Goal: Task Accomplishment & Management: Manage account settings

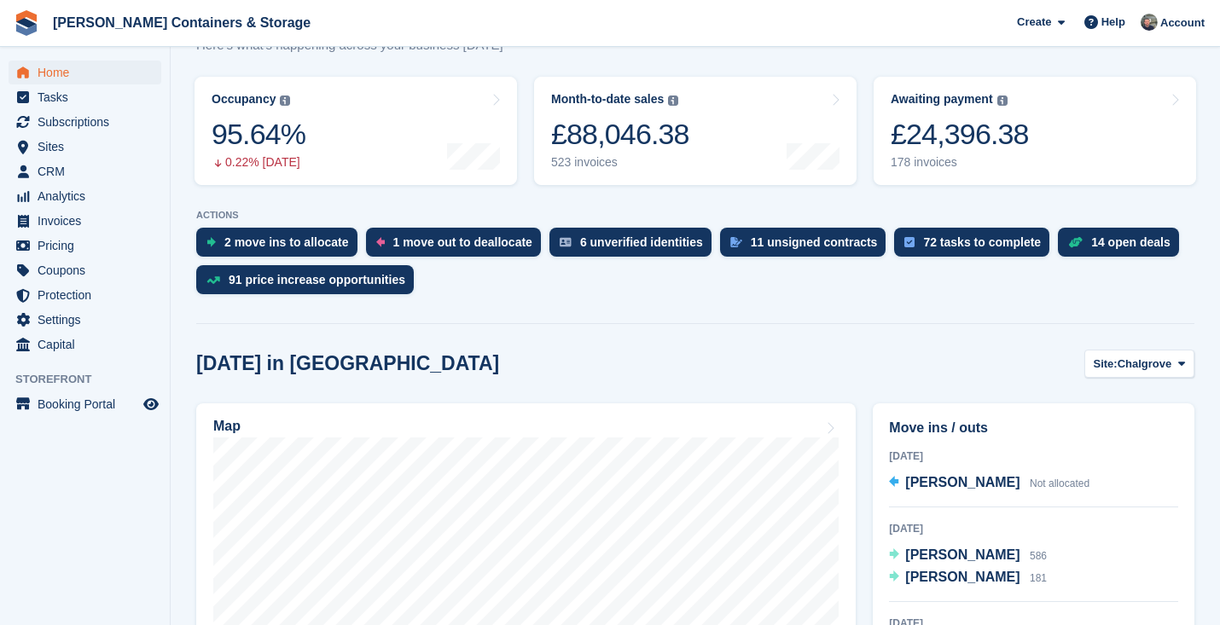
scroll to position [102, 0]
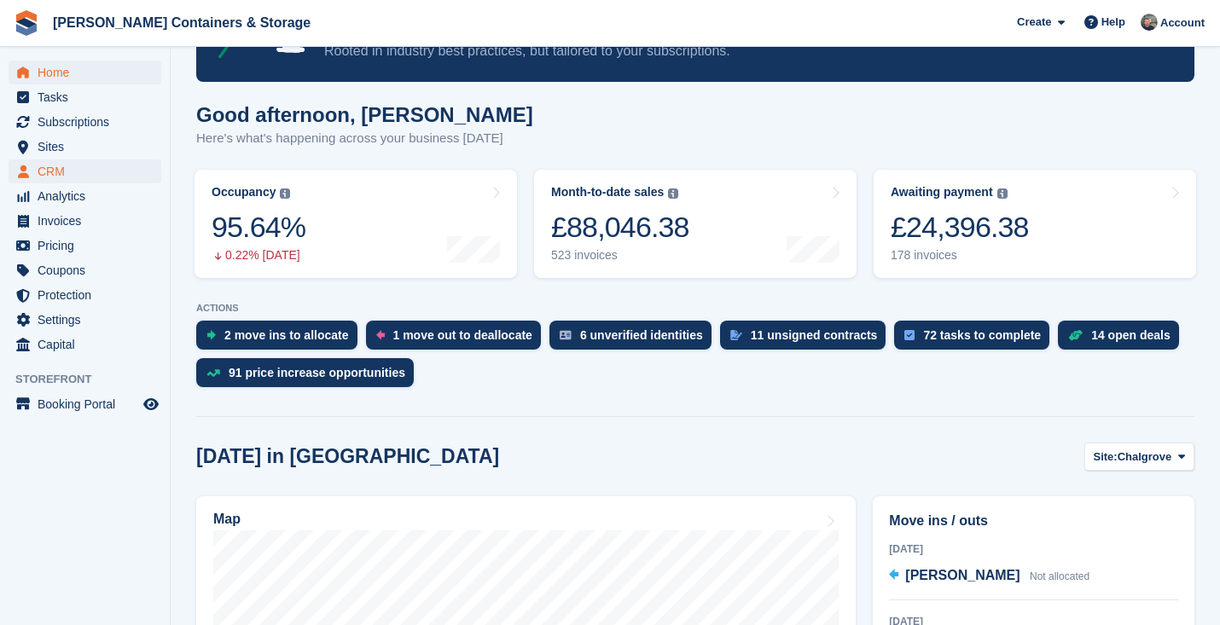
click at [128, 162] on span "CRM" at bounding box center [89, 172] width 102 height 24
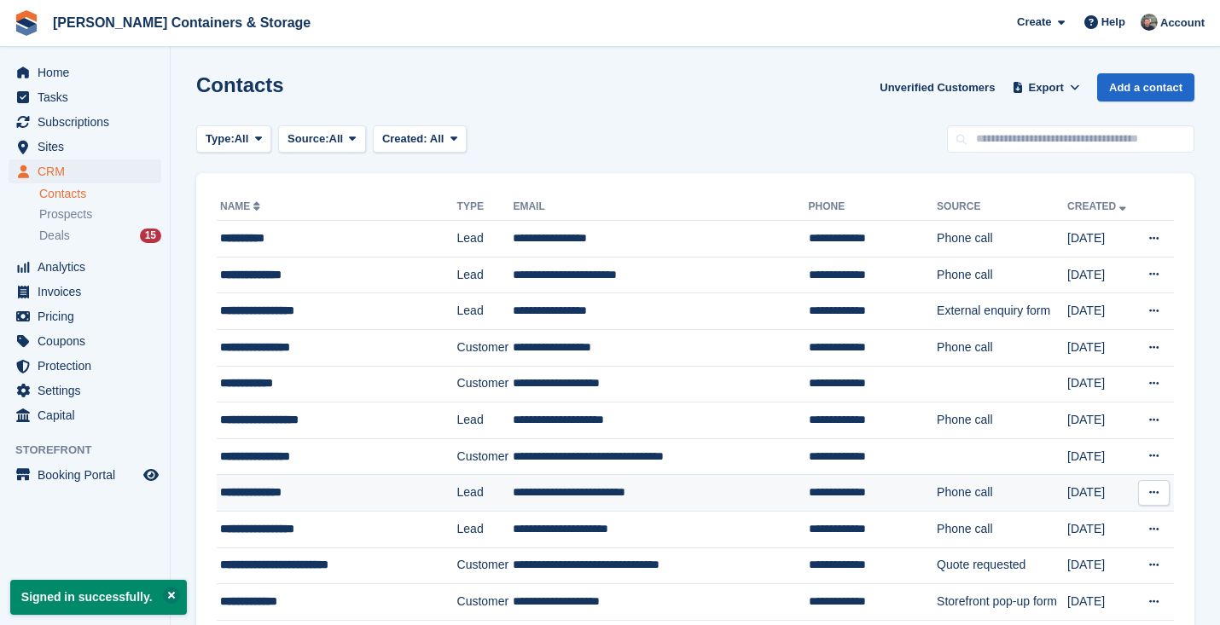
scroll to position [3, 0]
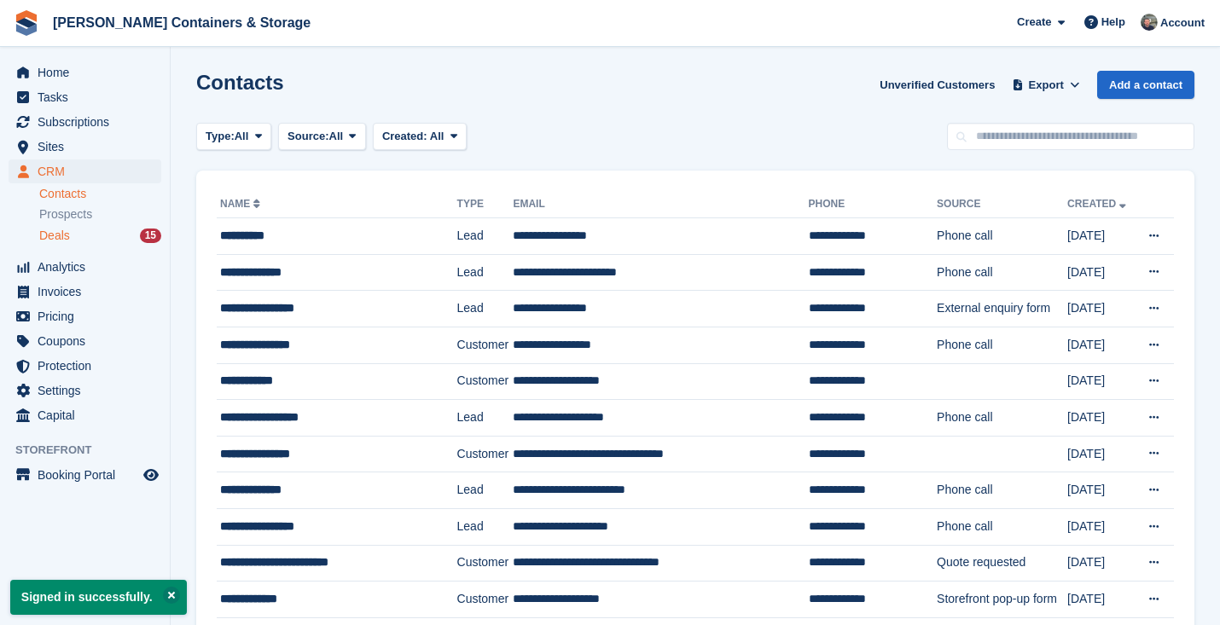
click at [67, 234] on span "Deals" at bounding box center [54, 236] width 31 height 16
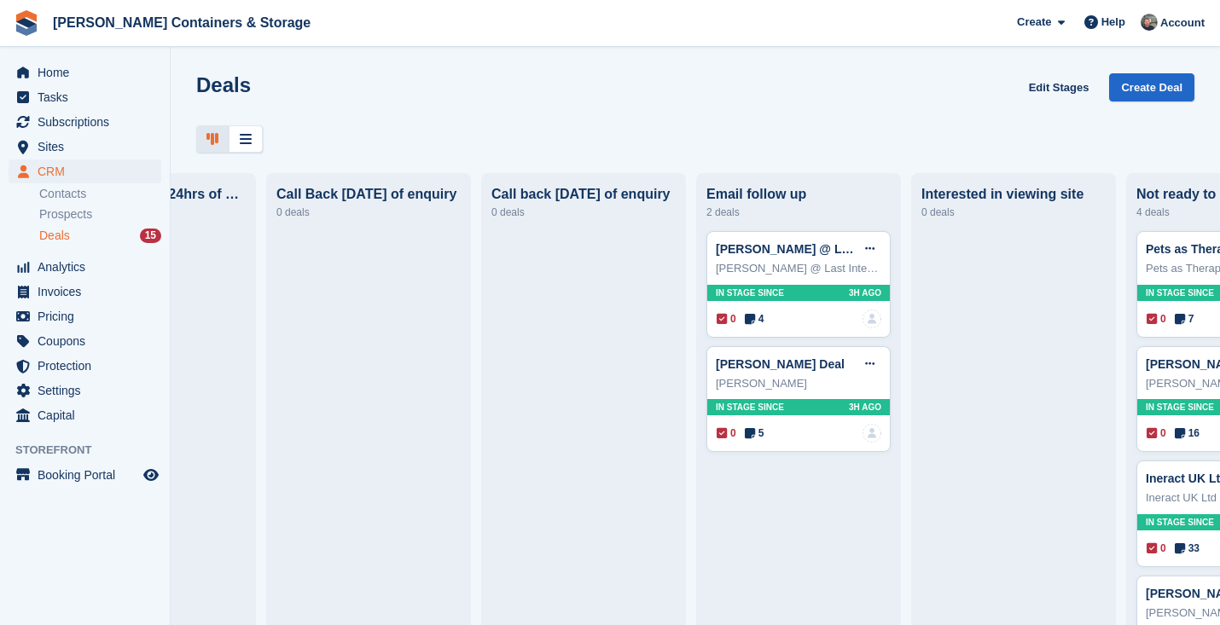
scroll to position [0, 154]
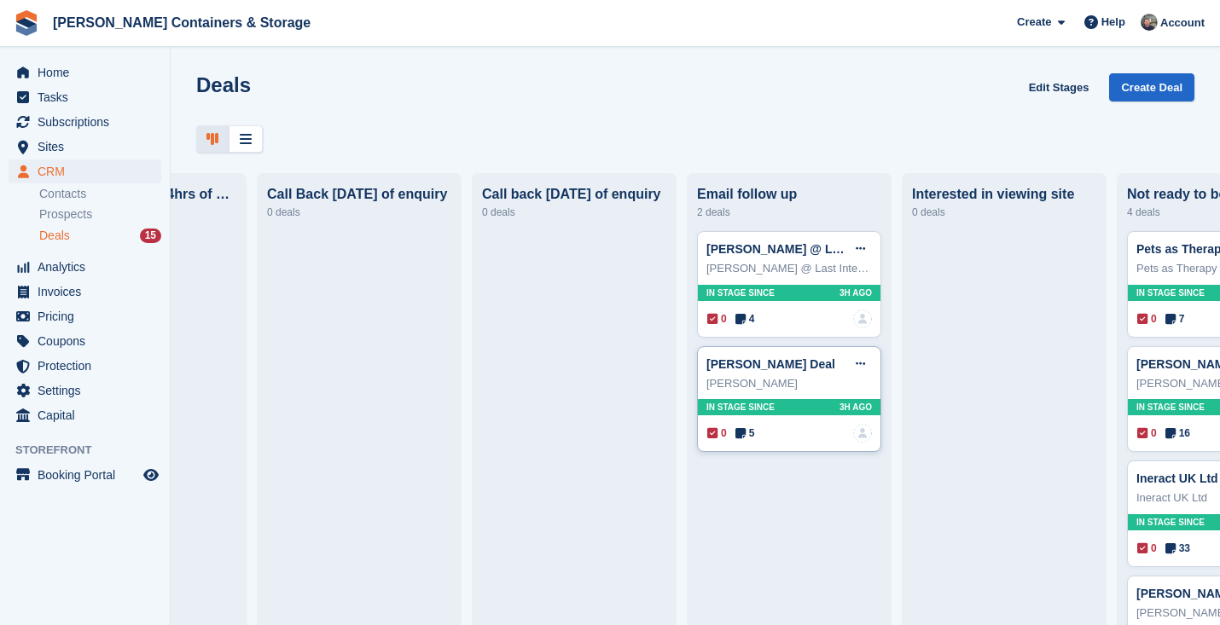
click at [745, 433] on icon at bounding box center [741, 433] width 10 height 12
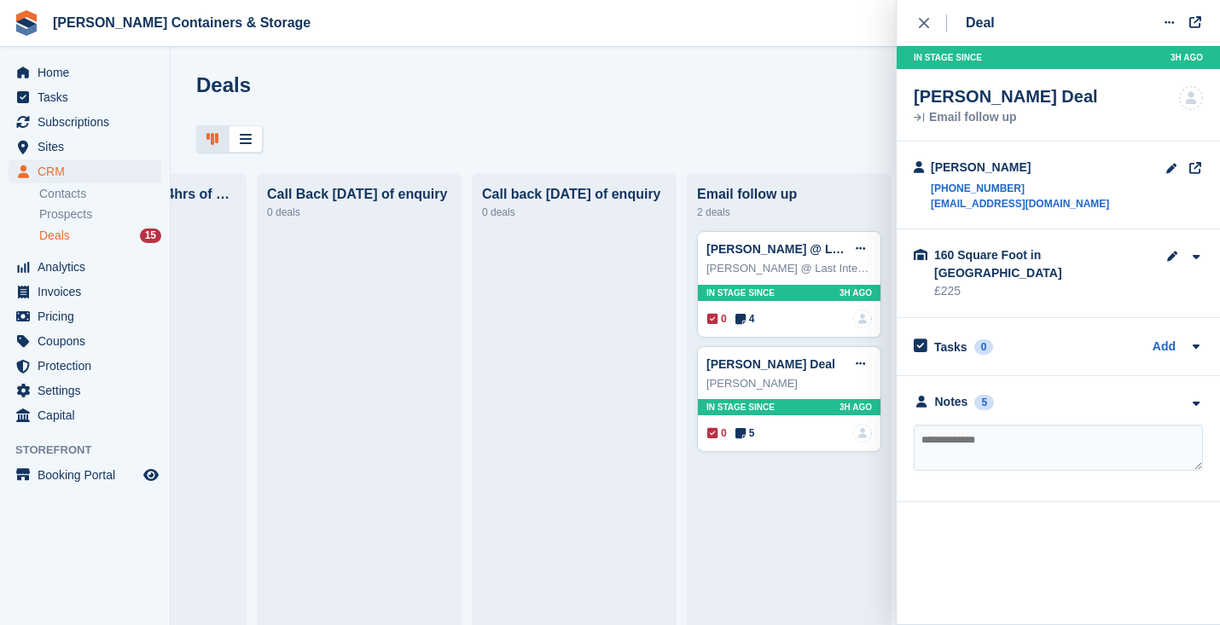
click at [939, 394] on div "**********" at bounding box center [1058, 439] width 323 height 126
click at [957, 393] on div "Notes" at bounding box center [951, 402] width 33 height 18
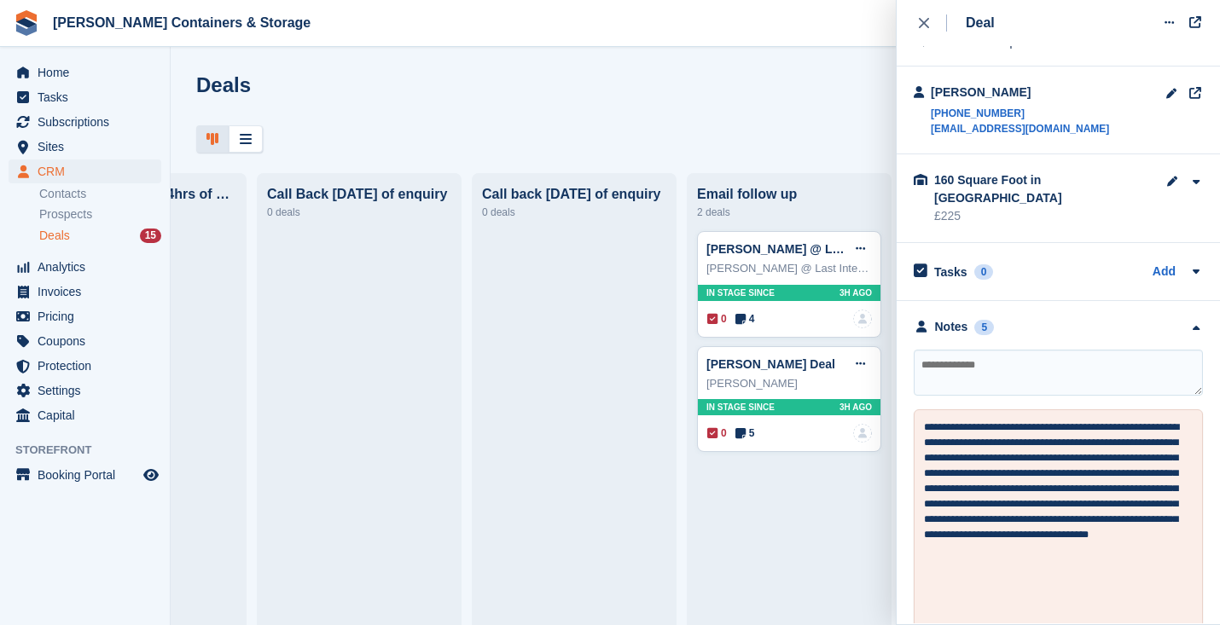
scroll to position [80, 0]
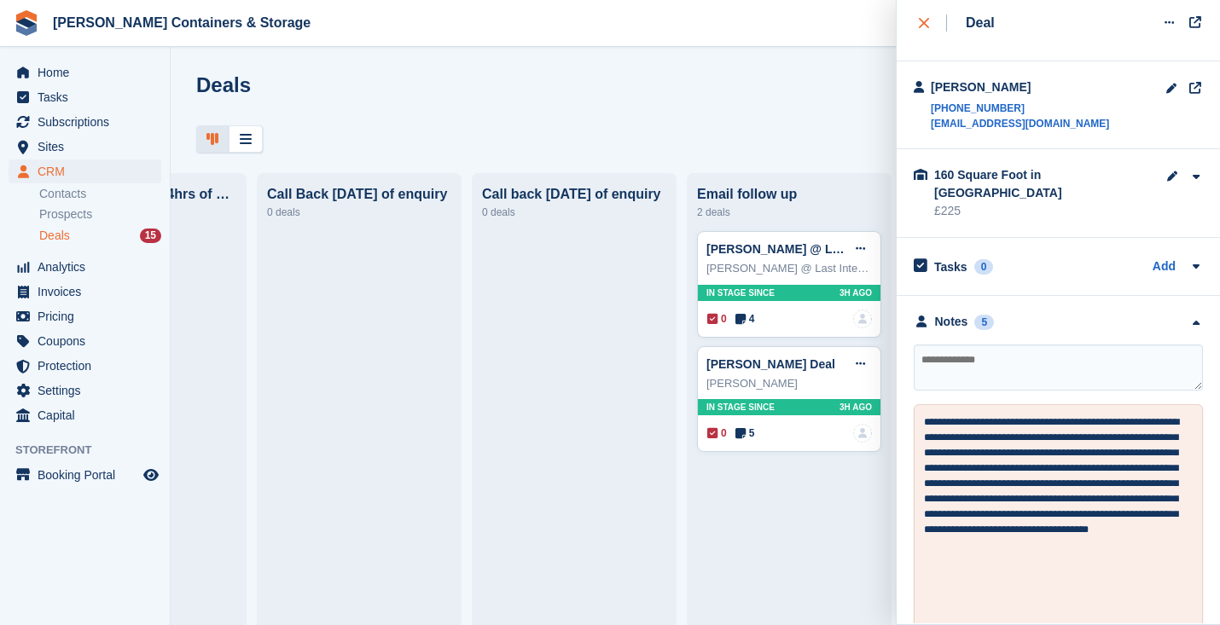
click at [920, 22] on icon "close" at bounding box center [924, 23] width 10 height 10
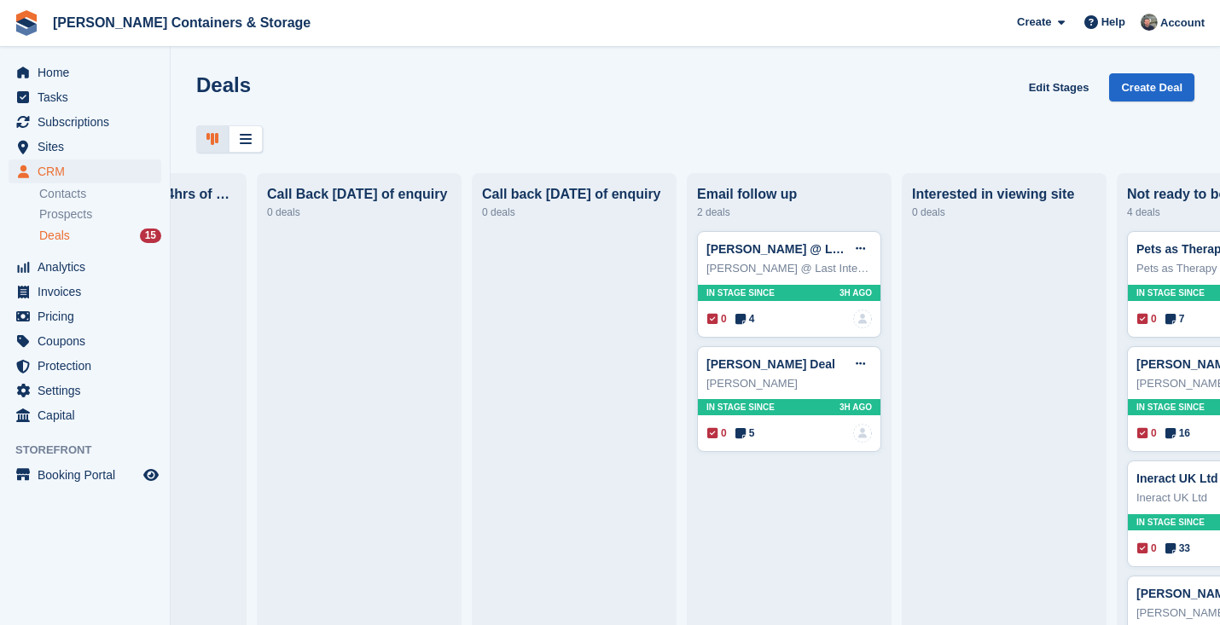
scroll to position [0, 398]
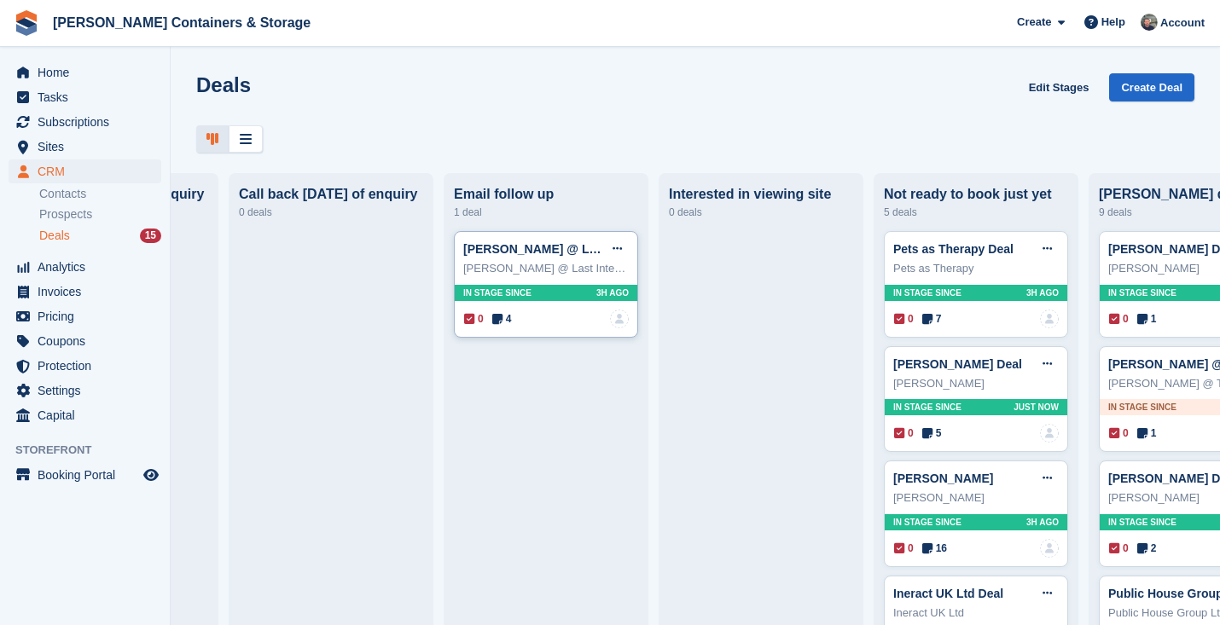
click at [508, 319] on span "4" at bounding box center [502, 318] width 20 height 15
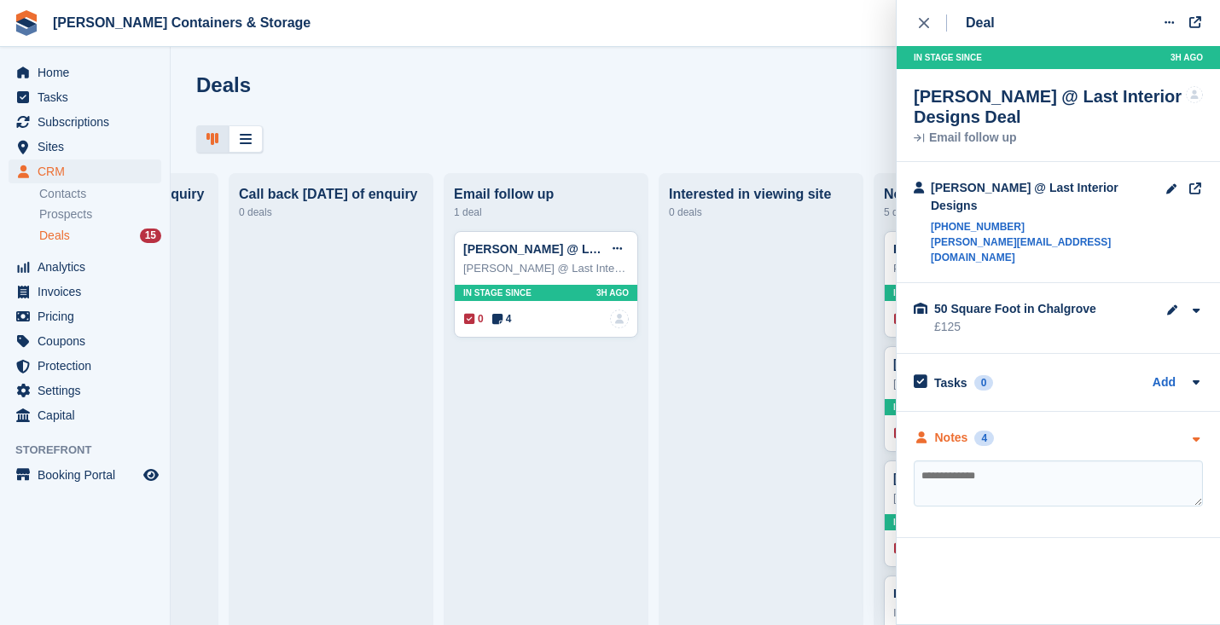
click at [975, 429] on div "Notes 4" at bounding box center [954, 438] width 80 height 18
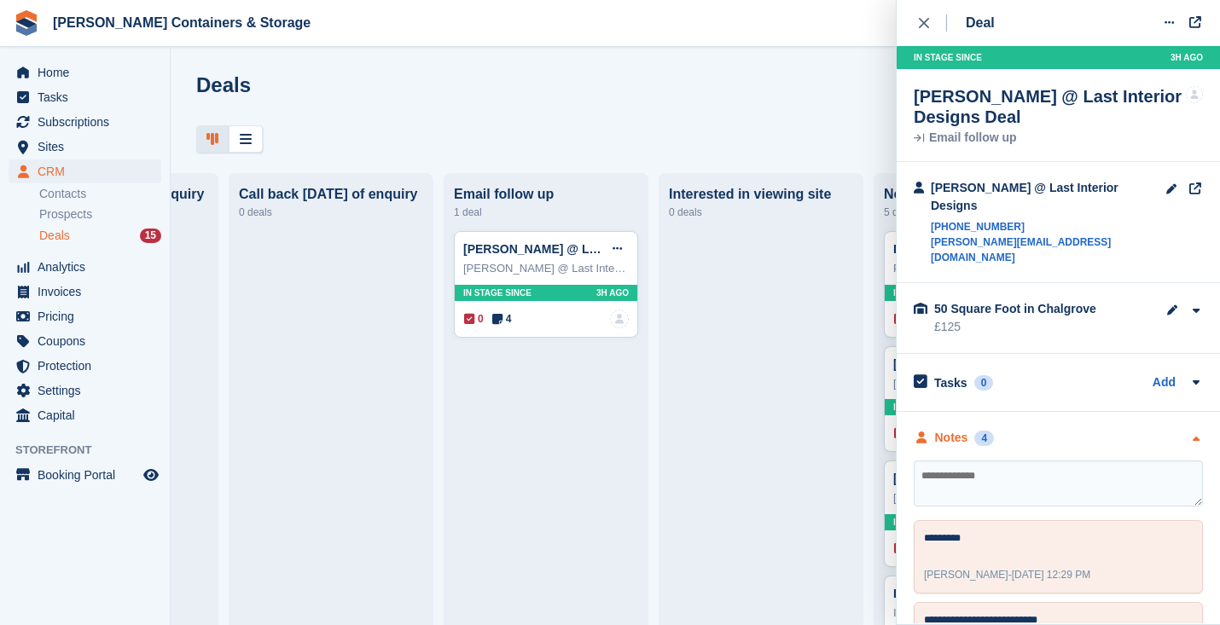
scroll to position [120, 0]
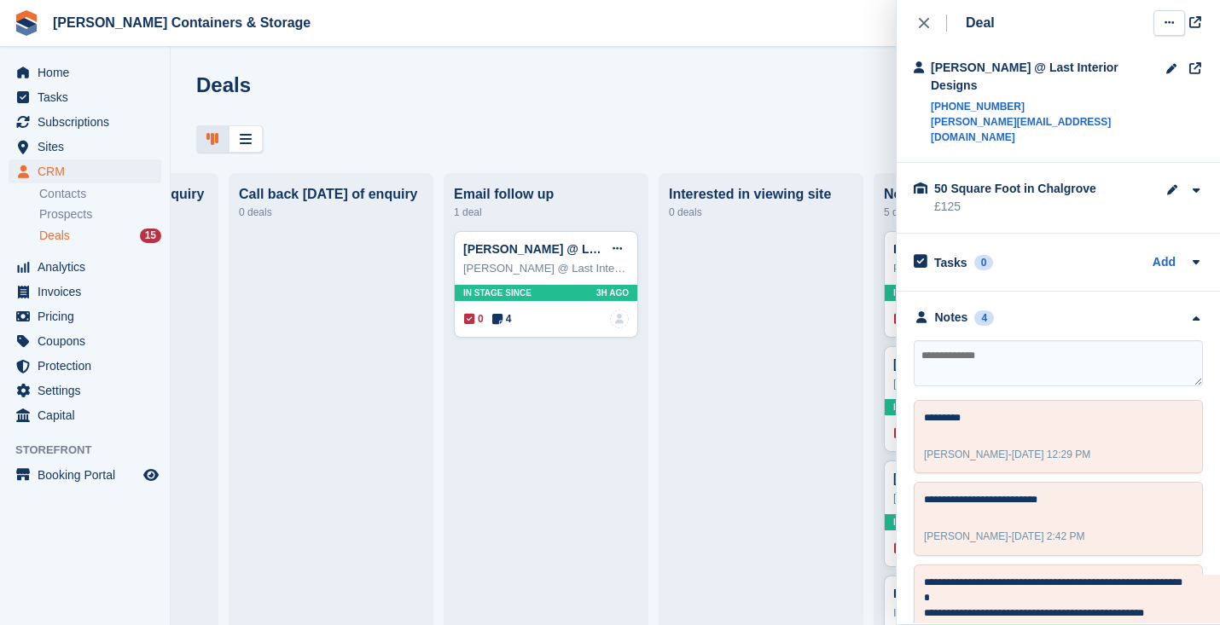
click at [1171, 19] on icon at bounding box center [1169, 22] width 9 height 11
click at [1078, 119] on p "Mark as lost" at bounding box center [1103, 115] width 148 height 22
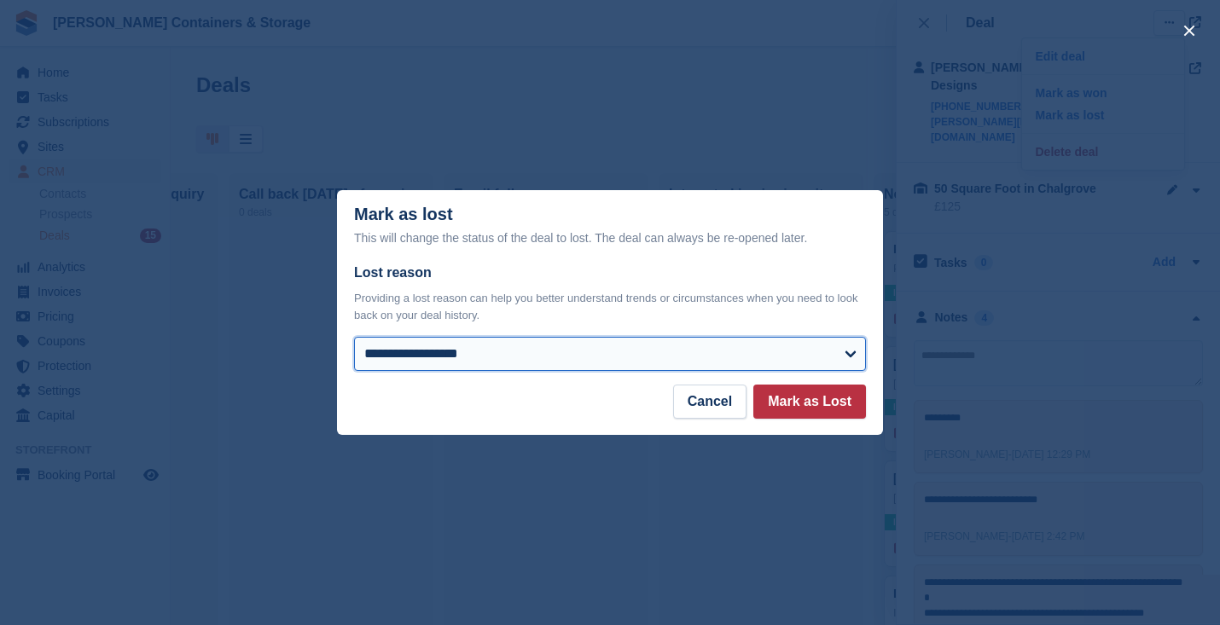
select select "**********"
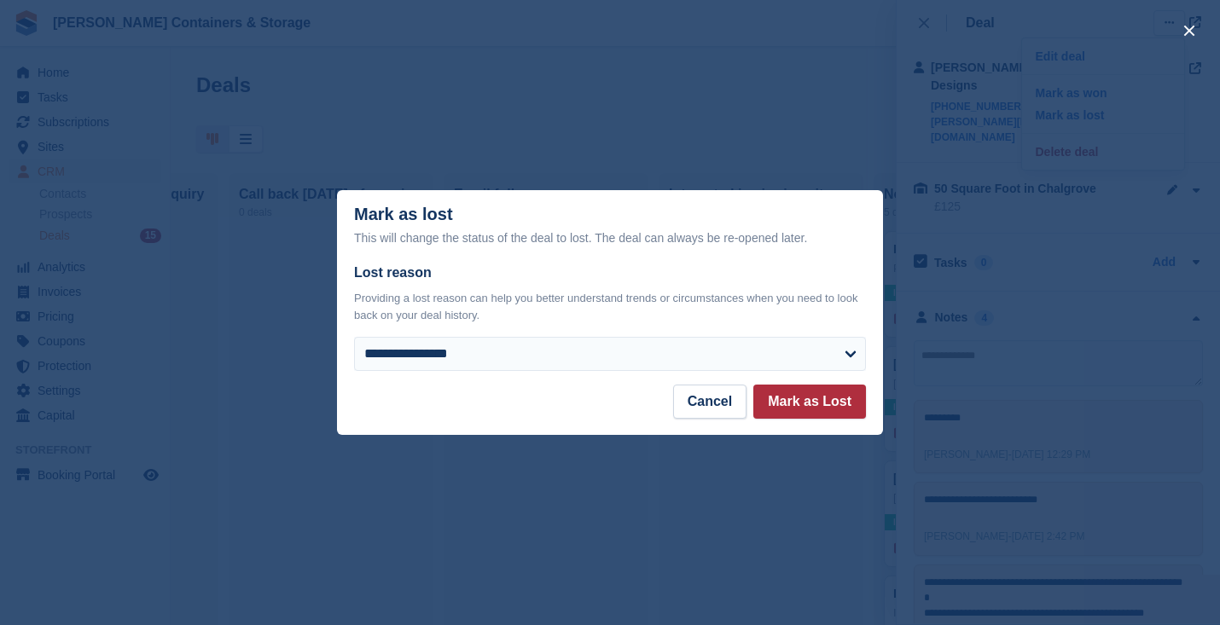
click at [817, 413] on button "Mark as Lost" at bounding box center [809, 402] width 113 height 34
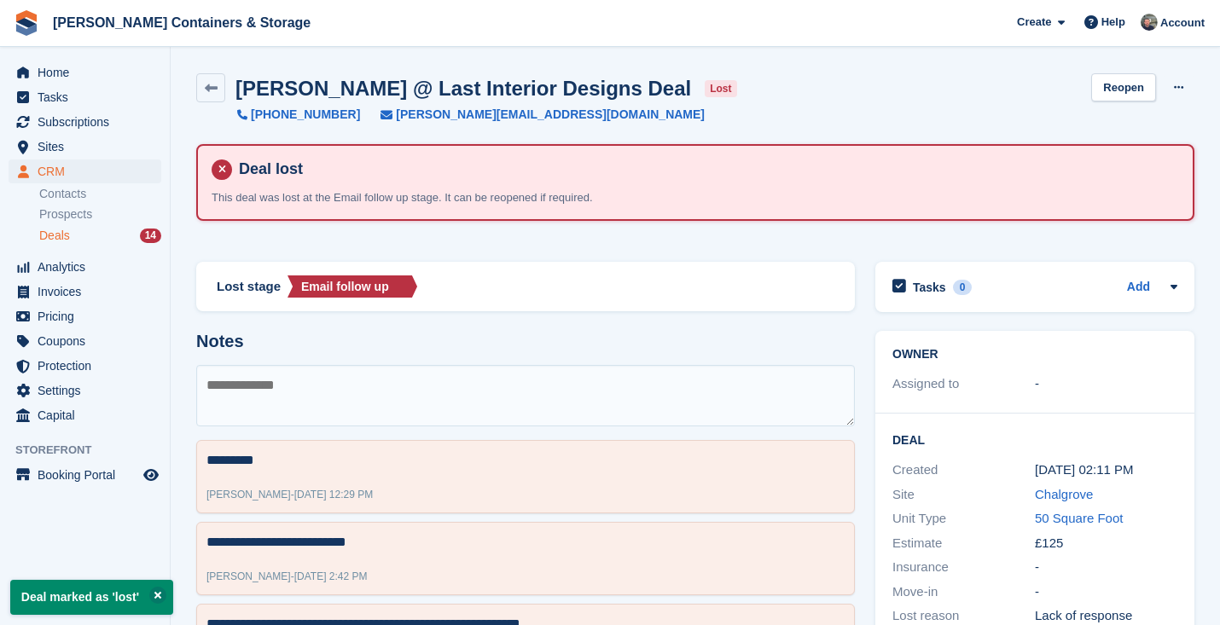
click at [74, 232] on div "Deals 14" at bounding box center [100, 236] width 122 height 16
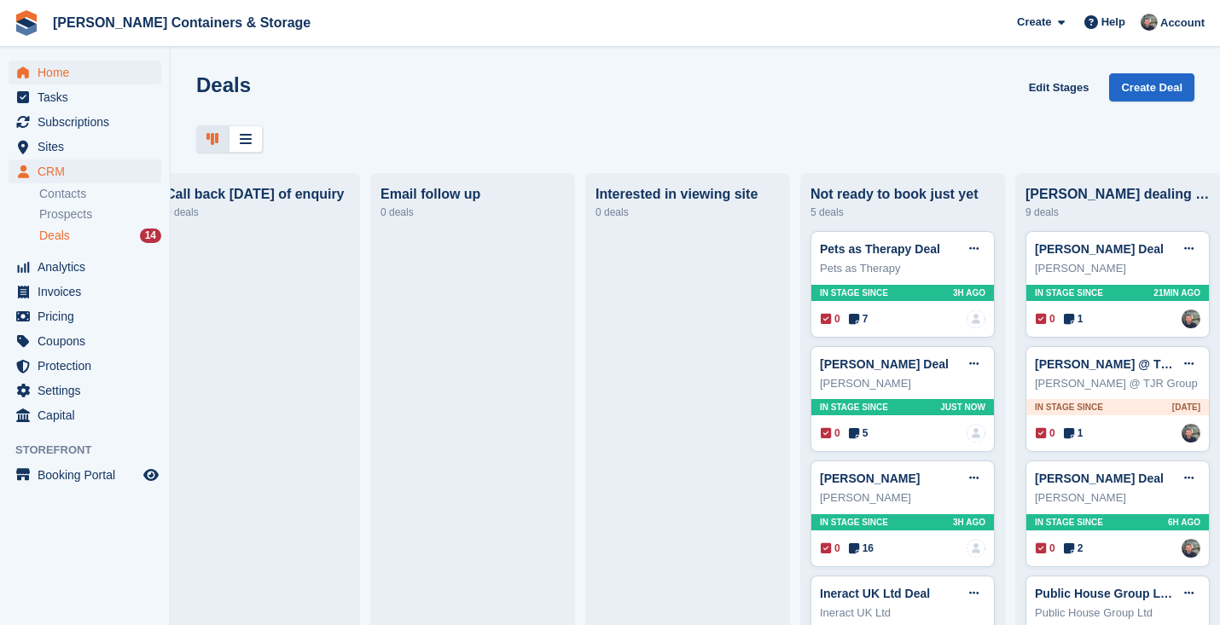
click at [40, 78] on span "Home" at bounding box center [89, 73] width 102 height 24
